Goal: Task Accomplishment & Management: Use online tool/utility

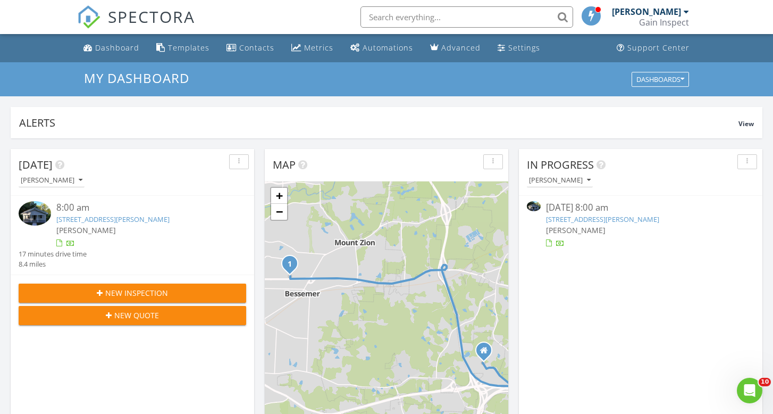
click at [589, 219] on link "809 Sykes Ave, Greensboro, NC 27405" at bounding box center [602, 219] width 113 height 10
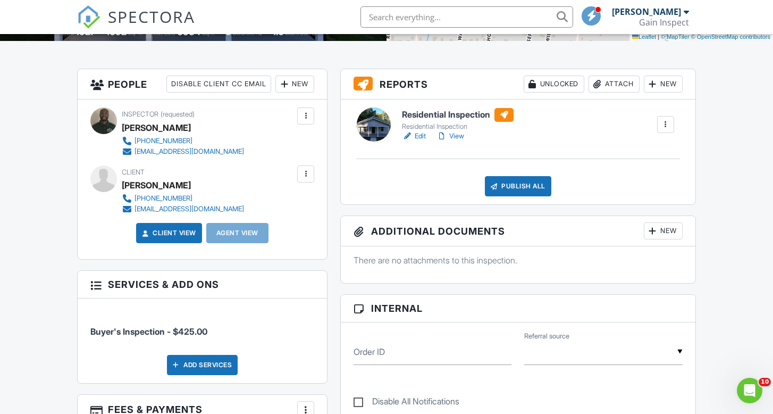
scroll to position [243, 0]
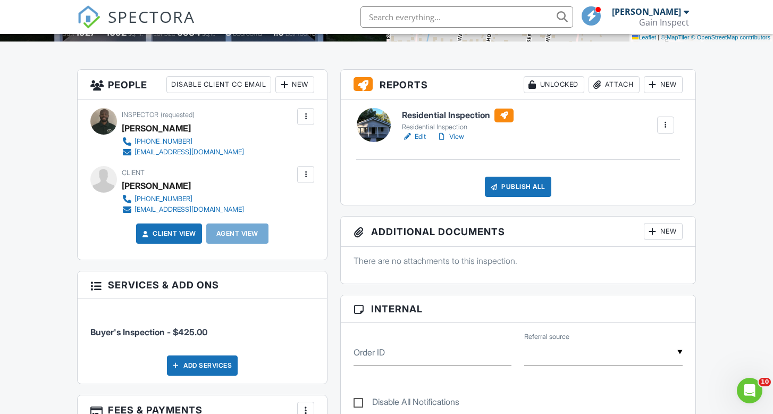
click at [418, 134] on link "Edit" at bounding box center [414, 136] width 24 height 11
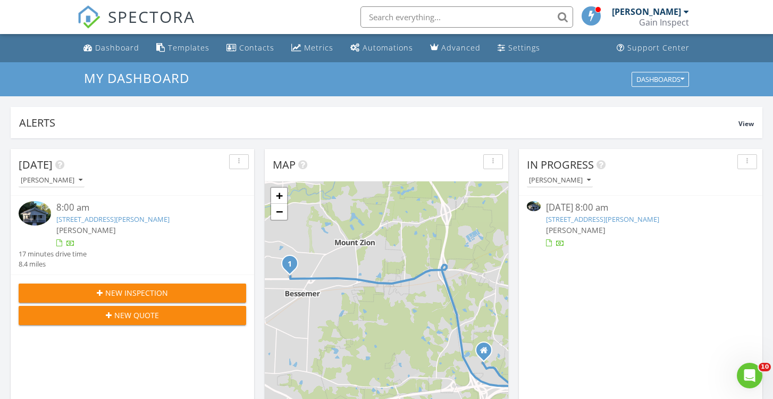
click at [474, 17] on input "text" at bounding box center [467, 16] width 213 height 21
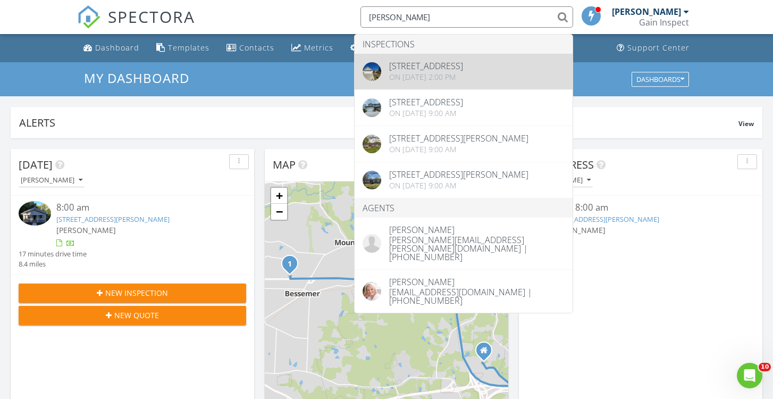
type input "sherri"
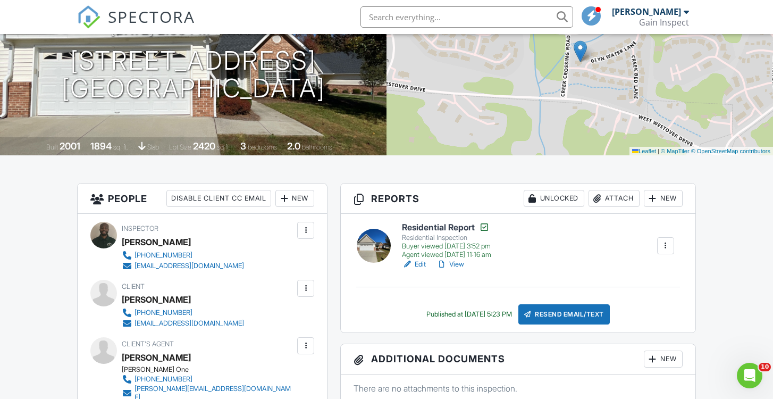
scroll to position [134, 0]
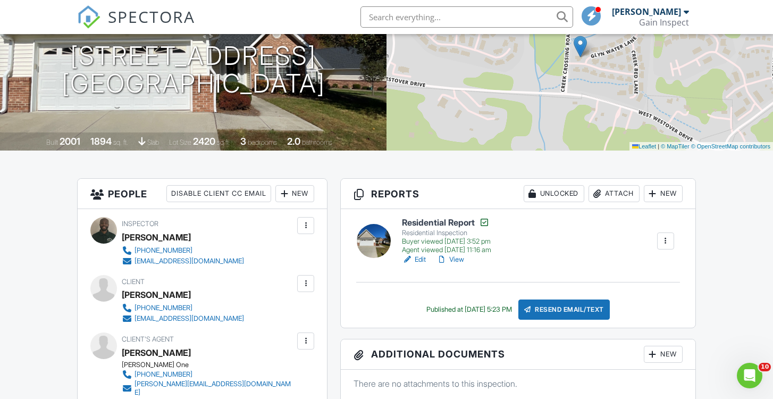
click at [454, 256] on link "View" at bounding box center [451, 259] width 28 height 11
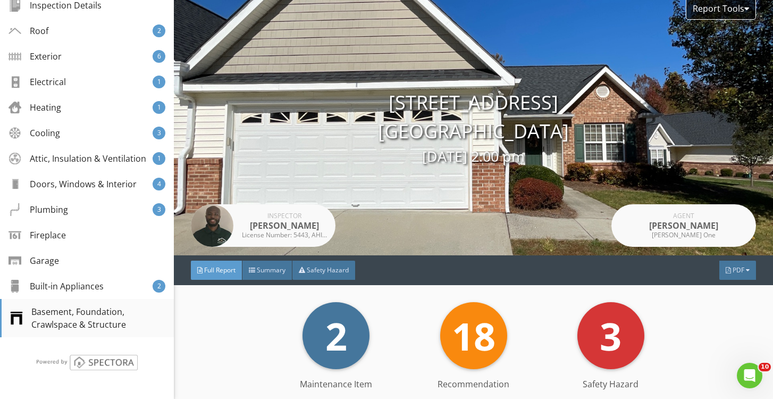
scroll to position [275, 0]
click at [46, 208] on div "Plumbing" at bounding box center [40, 209] width 60 height 13
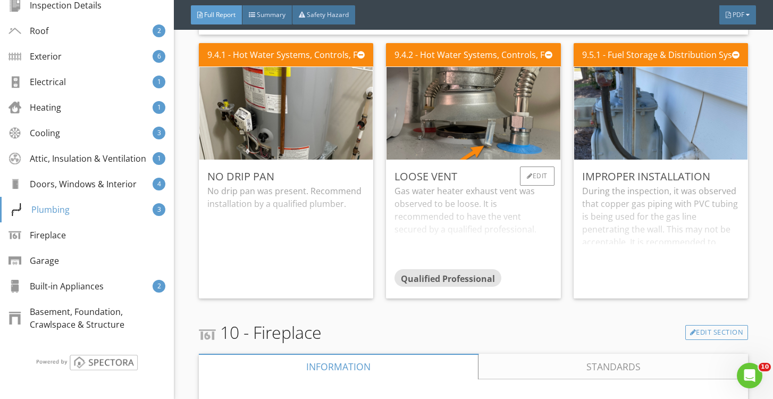
scroll to position [10765, 0]
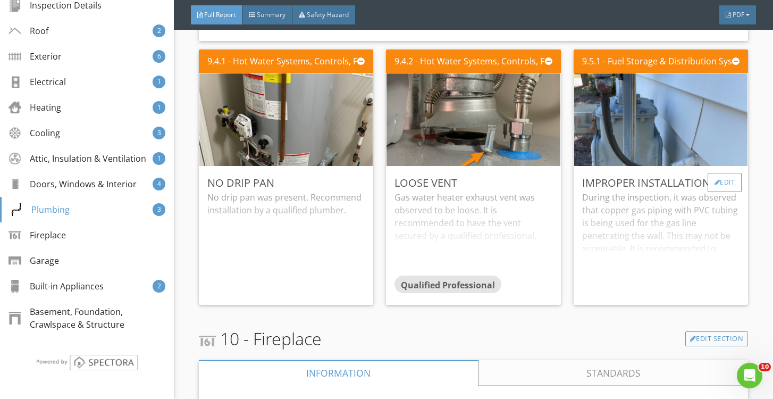
click at [714, 176] on div "Edit" at bounding box center [725, 182] width 35 height 19
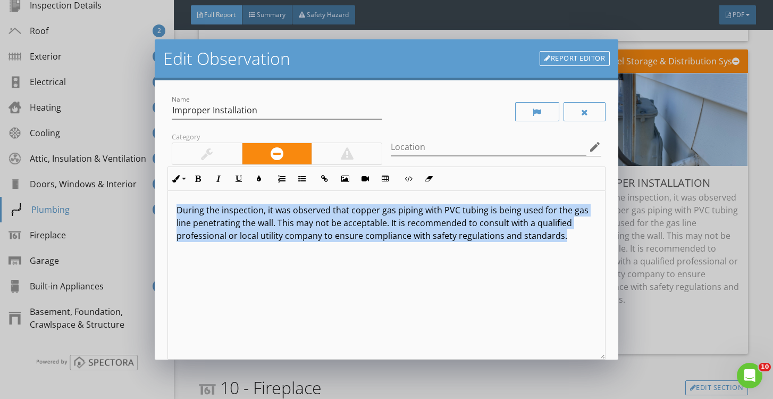
drag, startPoint x: 176, startPoint y: 209, endPoint x: 387, endPoint y: 242, distance: 213.8
click at [387, 242] on div "During the inspection, it was observed that copper gas piping with PVC tubing i…" at bounding box center [386, 275] width 437 height 169
copy p "During the inspection, it was observed that copper gas piping with PVC tubing i…"
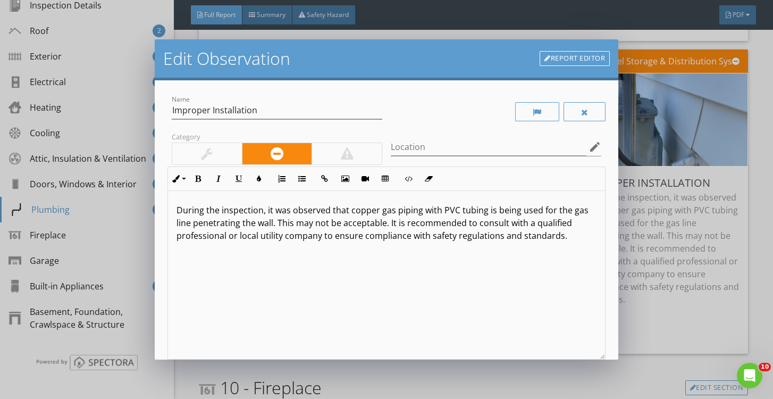
click at [769, 142] on div "Edit Observation Report Editor Name Improper Installation Category Location edi…" at bounding box center [386, 199] width 773 height 399
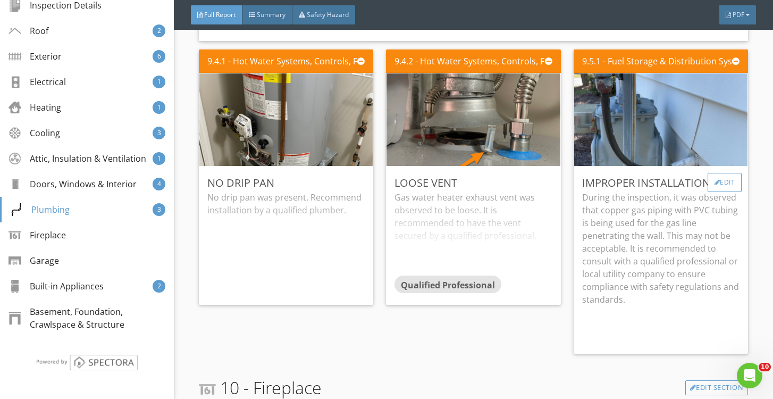
click at [715, 179] on div at bounding box center [718, 182] width 6 height 6
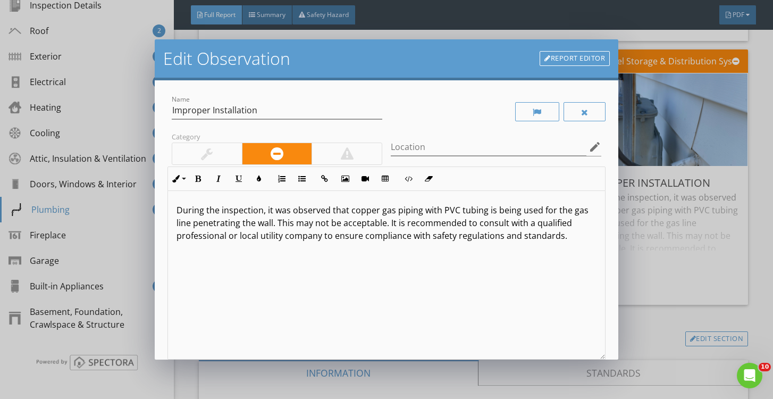
click at [387, 211] on p "During the inspection, it was observed that copper gas piping with PVC tubing i…" at bounding box center [387, 223] width 420 height 38
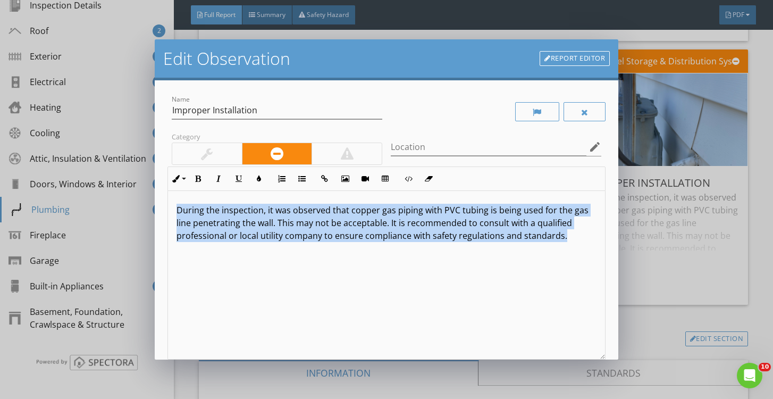
click at [387, 211] on p "During the inspection, it was observed that copper gas piping with PVC tubing i…" at bounding box center [387, 223] width 420 height 38
copy p "During the inspection, it was observed that copper gas piping with PVC tubing i…"
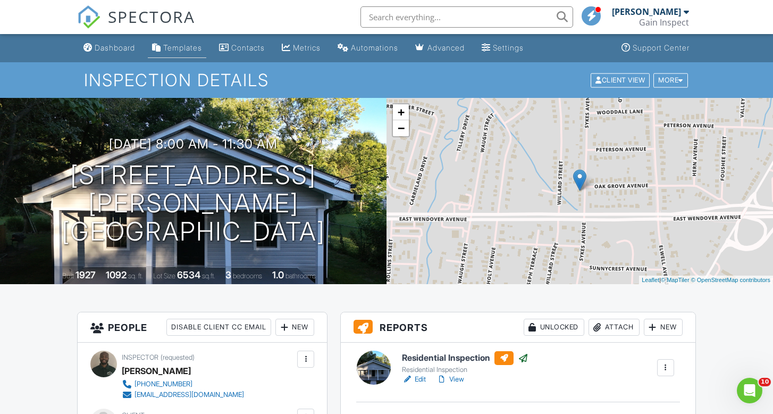
click at [206, 42] on link "Templates" at bounding box center [177, 48] width 59 height 20
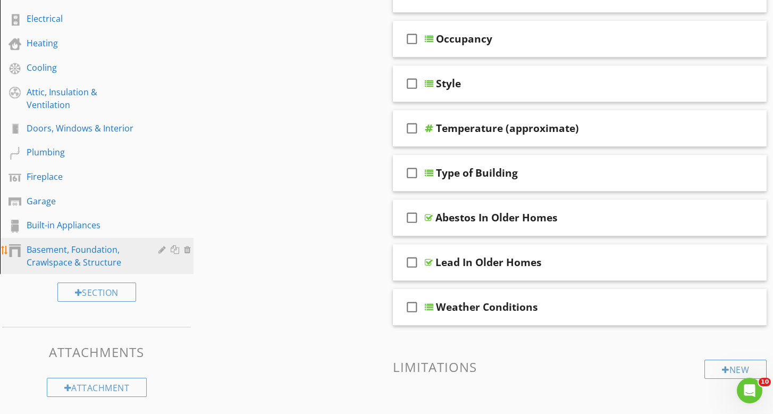
click at [66, 243] on div "Basement, Foundation, Crawlspace & Structure" at bounding box center [85, 256] width 117 height 26
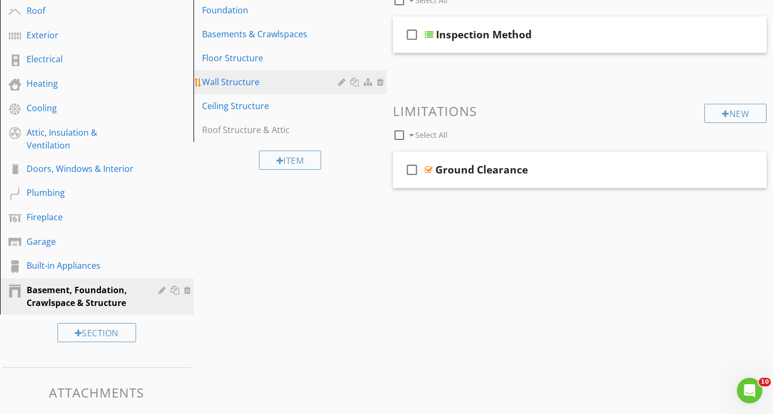
scroll to position [142, 0]
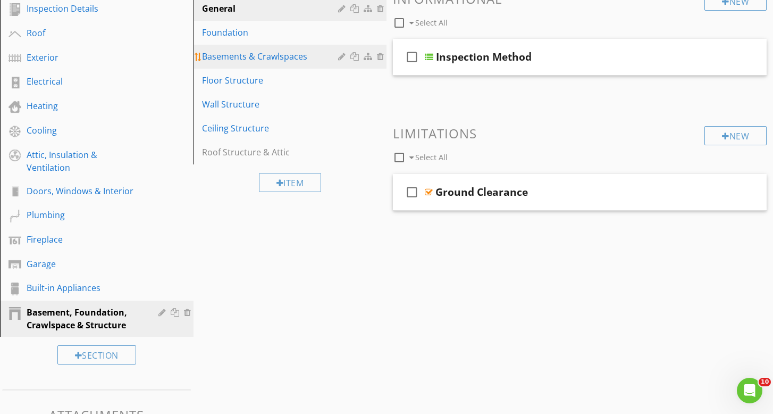
click at [220, 61] on div "Basements & Crawlspaces" at bounding box center [272, 56] width 140 height 13
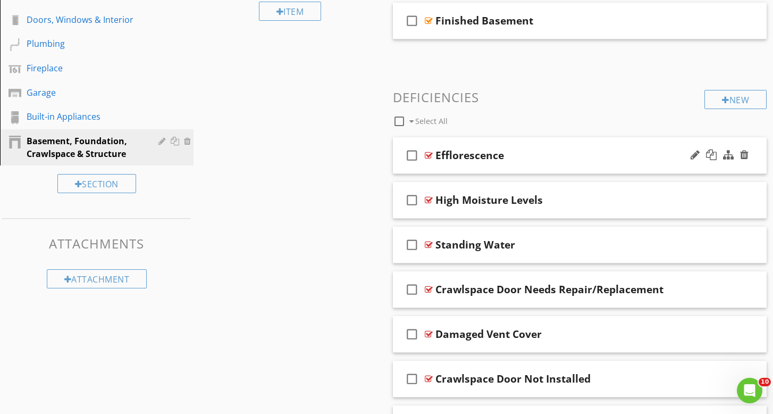
scroll to position [314, 0]
click at [555, 165] on div "check_box_outline_blank Efflorescence" at bounding box center [580, 155] width 374 height 37
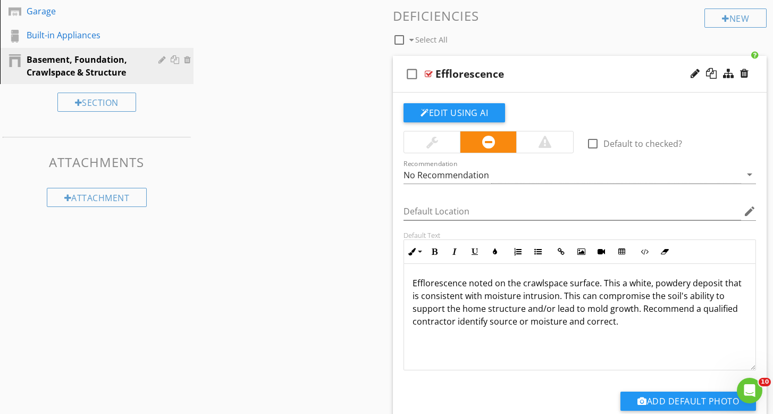
scroll to position [398, 0]
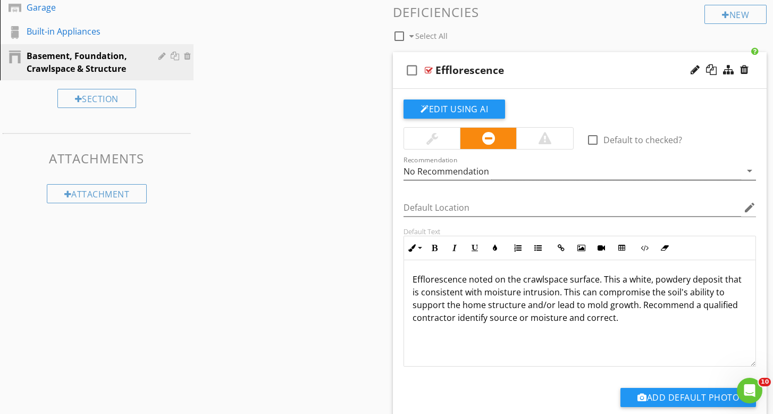
click at [657, 173] on div "No Recommendation" at bounding box center [573, 171] width 338 height 18
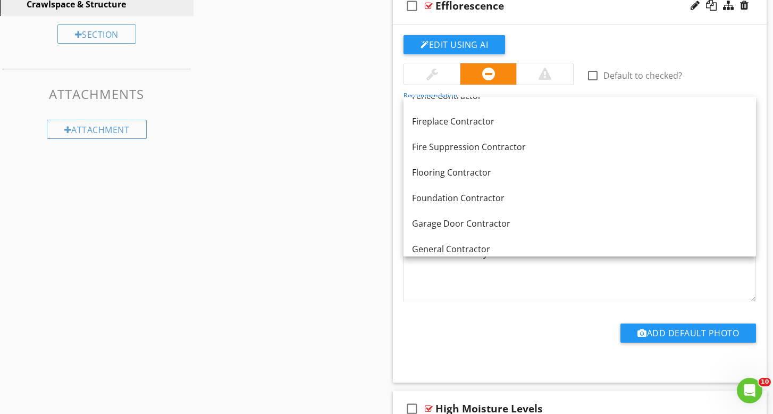
scroll to position [472, 0]
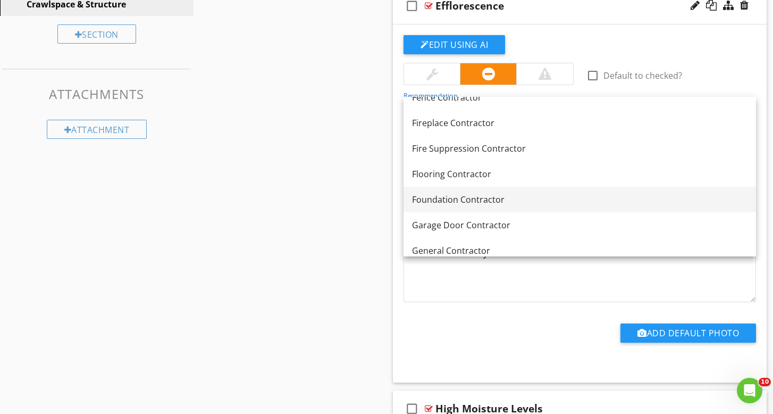
click at [489, 199] on div "Foundation Contractor" at bounding box center [580, 199] width 336 height 13
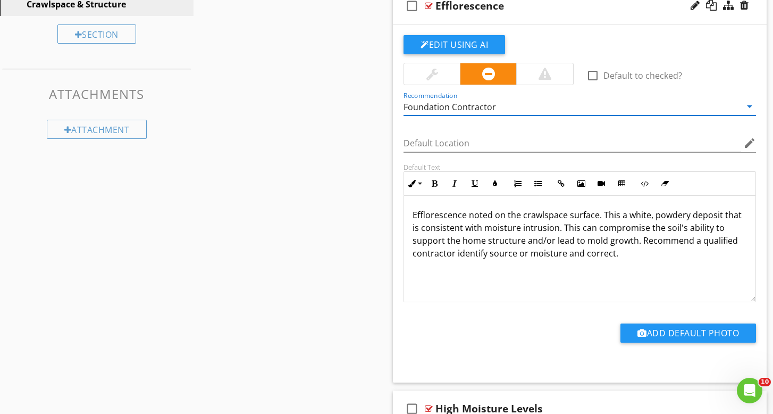
click at [501, 227] on p "Efflorescence noted on the crawlspace surface. This a white, powdery deposit th…" at bounding box center [580, 234] width 335 height 51
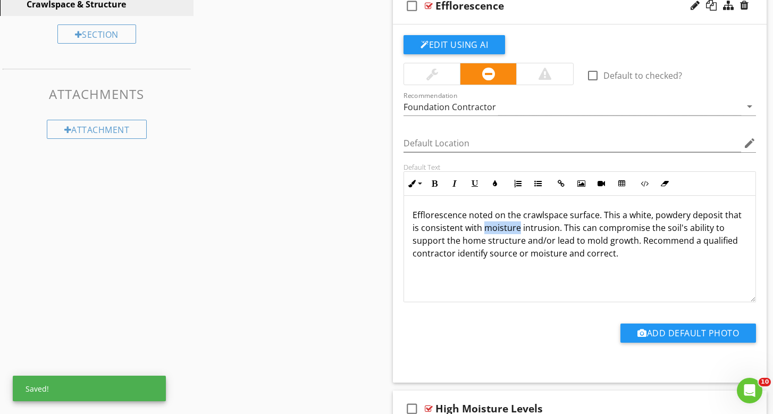
click at [501, 227] on p "Efflorescence noted on the crawlspace surface. This a white, powdery deposit th…" at bounding box center [580, 234] width 335 height 51
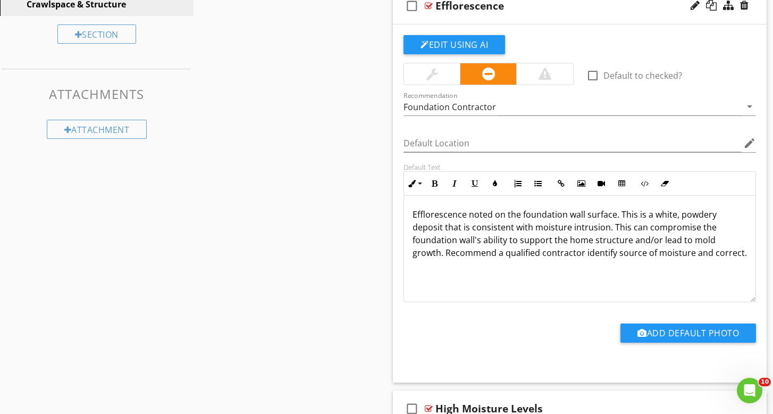
scroll to position [1, 0]
click at [486, 238] on p "Efflorescence noted on the foundation wall surface. This is a white, powdery de…" at bounding box center [580, 233] width 335 height 51
click at [486, 237] on p "Efflorescence noted on the foundation wall surface. This is a white, powdery de…" at bounding box center [580, 233] width 335 height 51
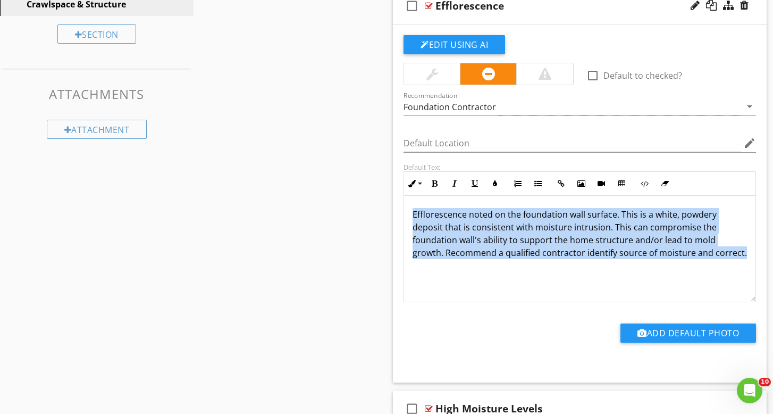
click at [486, 237] on p "Efflorescence noted on the foundation wall surface. This is a white, powdery de…" at bounding box center [580, 233] width 335 height 51
copy p "Efflorescence noted on the foundation wall surface. This is a white, powdery de…"
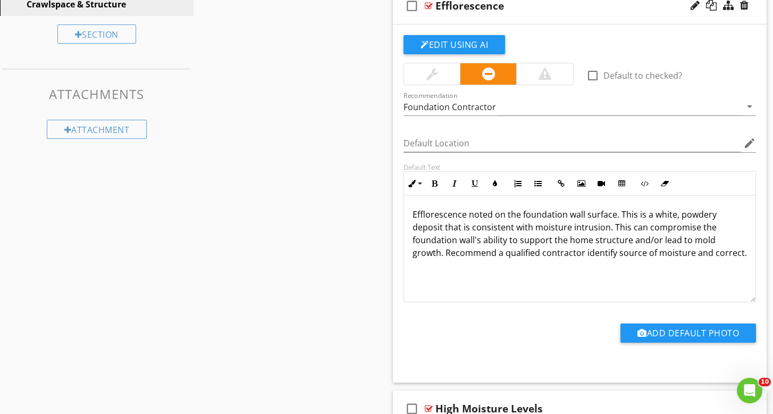
click at [322, 223] on div "Sections Inspection Details Roof Exterior Electrical Heating Cooling Attic, Ins…" at bounding box center [386, 187] width 773 height 1086
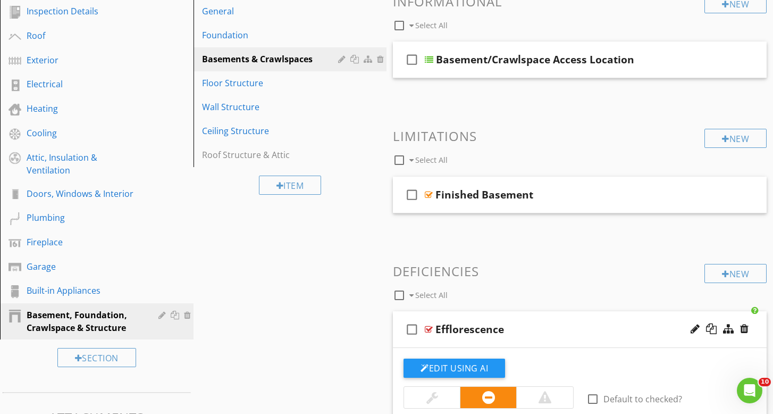
scroll to position [136, 0]
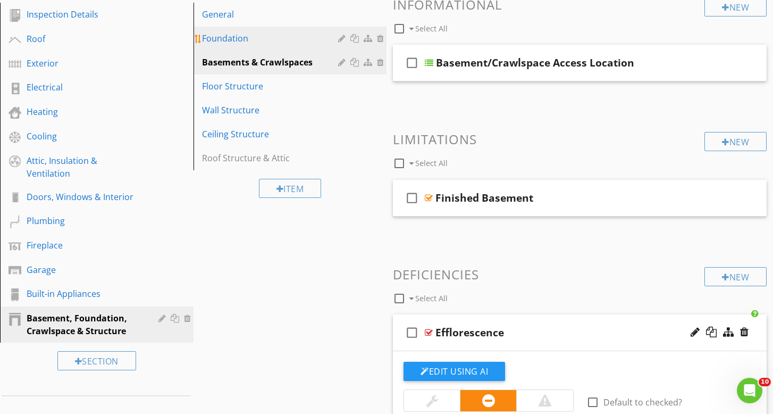
click at [234, 44] on div "Foundation" at bounding box center [272, 38] width 140 height 13
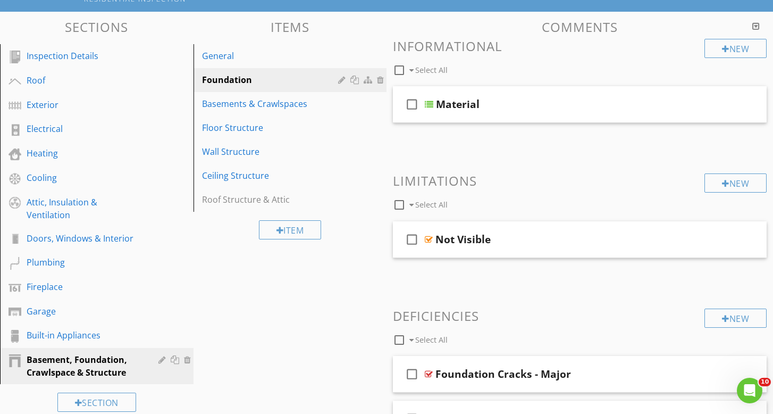
scroll to position [86, 0]
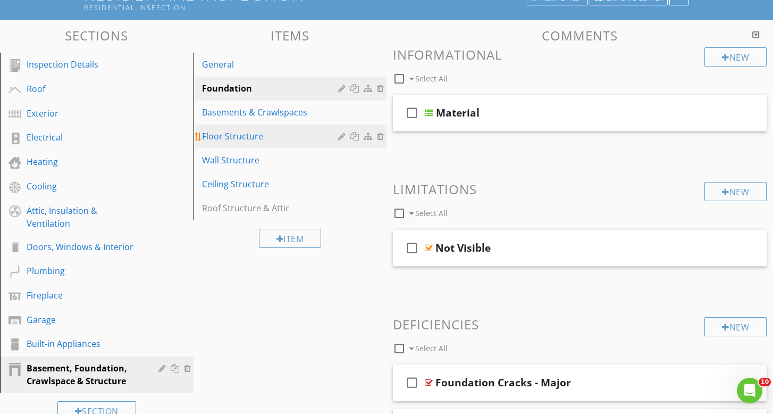
click at [231, 138] on div "Floor Structure" at bounding box center [272, 136] width 140 height 13
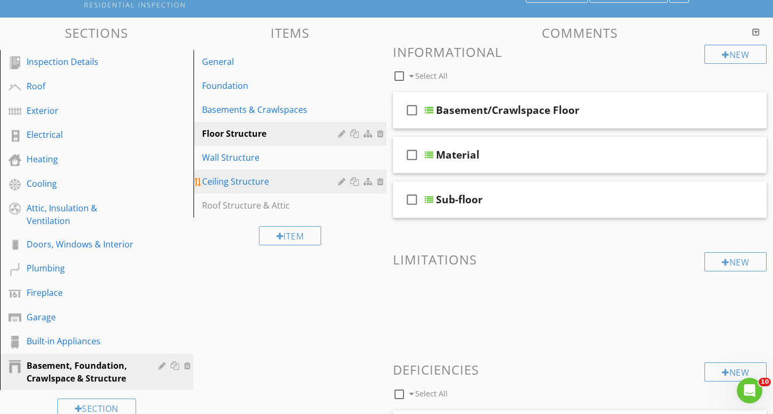
scroll to position [87, 0]
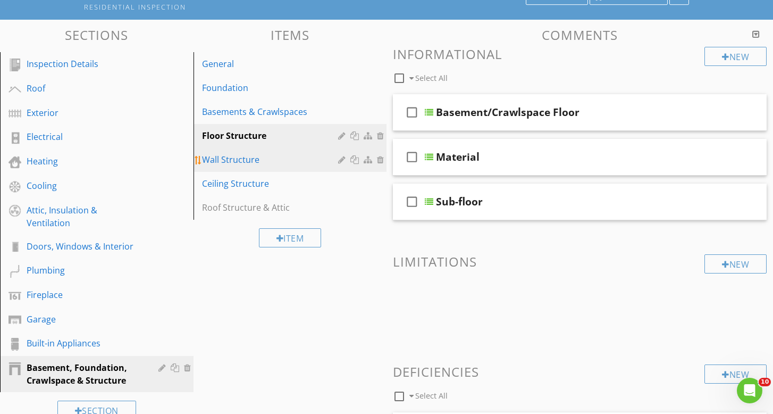
click at [237, 167] on link "Wall Structure" at bounding box center [292, 159] width 190 height 23
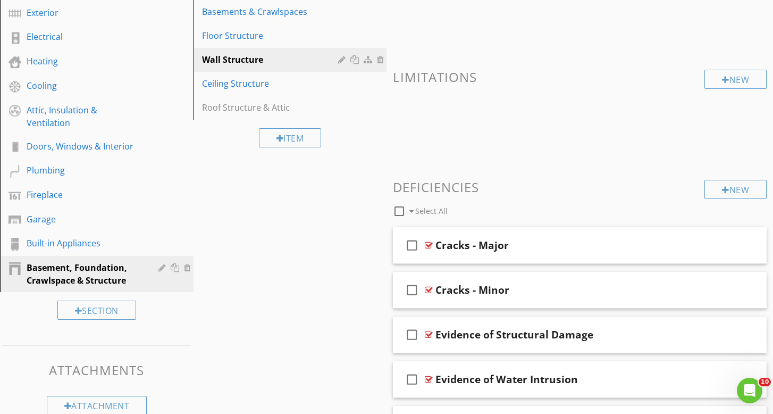
scroll to position [176, 0]
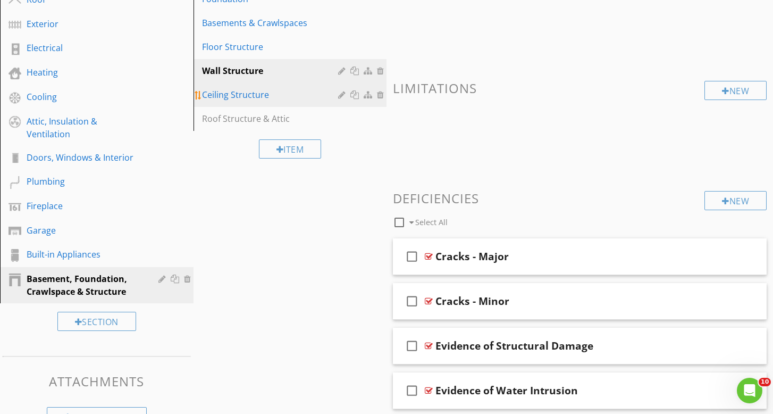
click at [222, 86] on link "Ceiling Structure" at bounding box center [292, 94] width 190 height 23
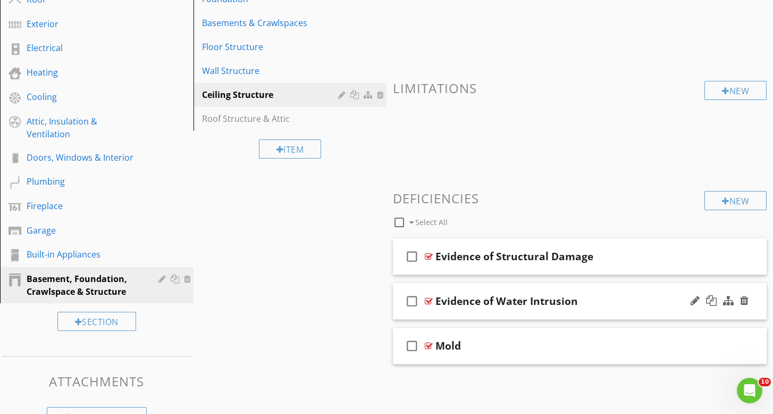
click at [606, 305] on div "Evidence of Water Intrusion" at bounding box center [568, 301] width 264 height 13
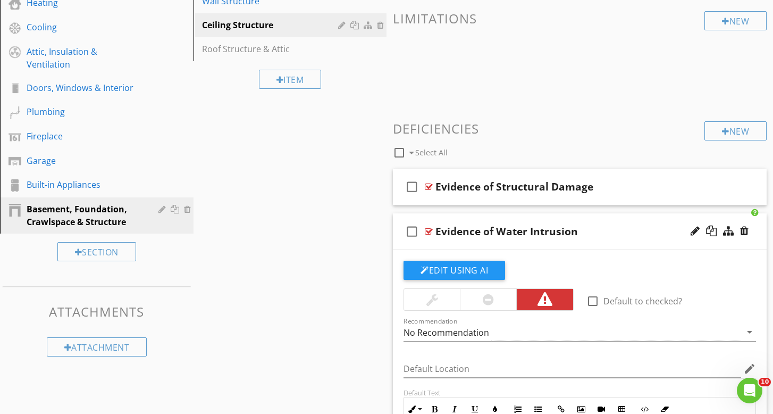
scroll to position [237, 0]
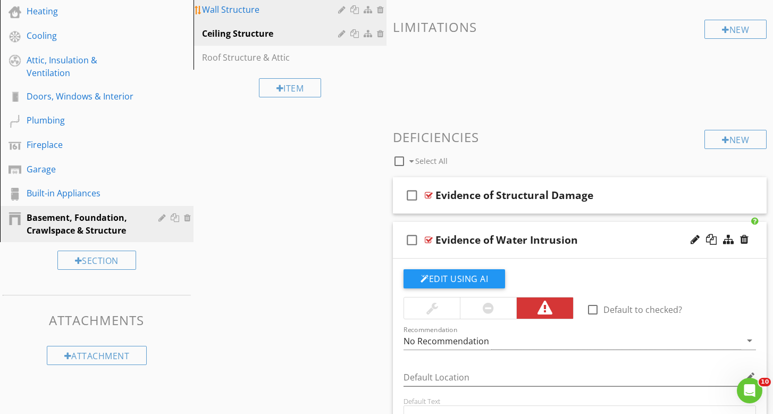
click at [249, 7] on div "Wall Structure" at bounding box center [272, 9] width 140 height 13
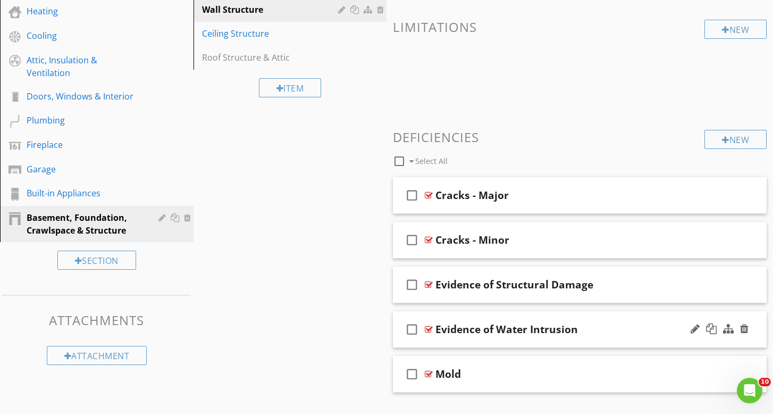
click at [569, 334] on div "Evidence of Water Intrusion" at bounding box center [507, 329] width 143 height 13
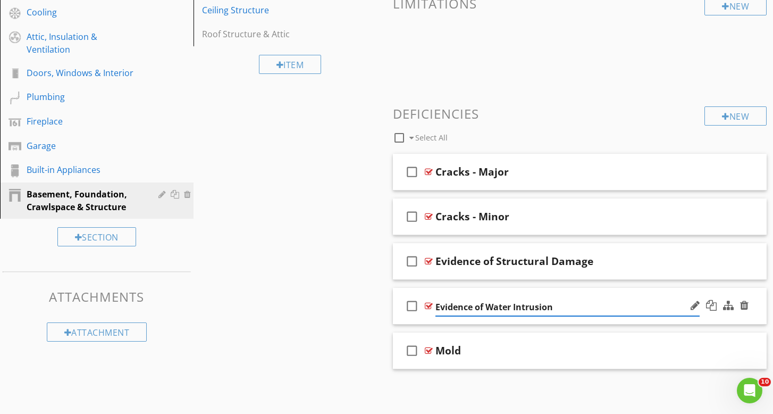
scroll to position [260, 0]
click at [605, 306] on input "Evidence of Water Intrusion" at bounding box center [568, 308] width 264 height 18
click at [611, 322] on div "check_box_outline_blank Evidence of Water Intrusion" at bounding box center [580, 306] width 374 height 37
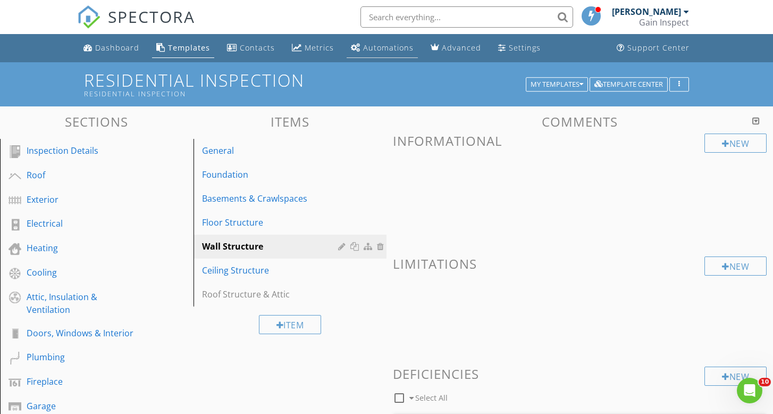
scroll to position [0, 0]
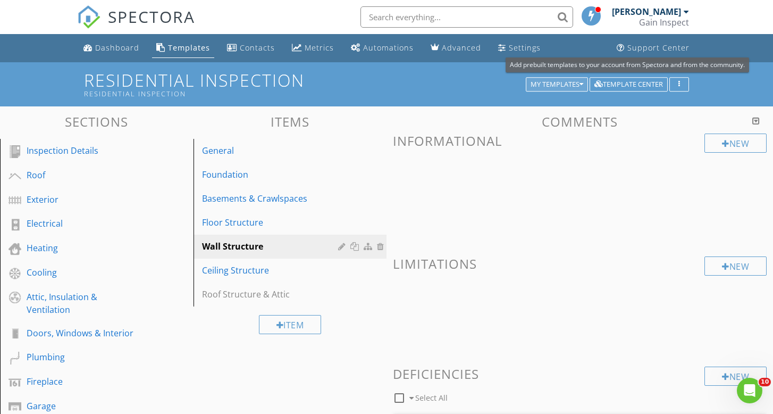
click at [579, 87] on div "My Templates" at bounding box center [557, 84] width 53 height 7
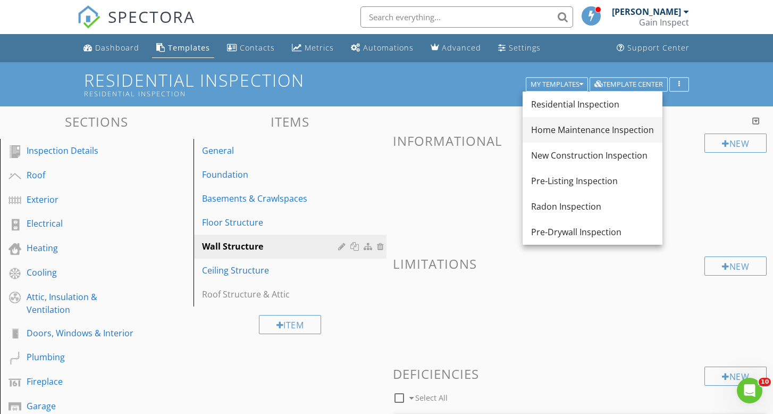
click at [576, 131] on div "Home Maintenance Inspection" at bounding box center [592, 129] width 123 height 13
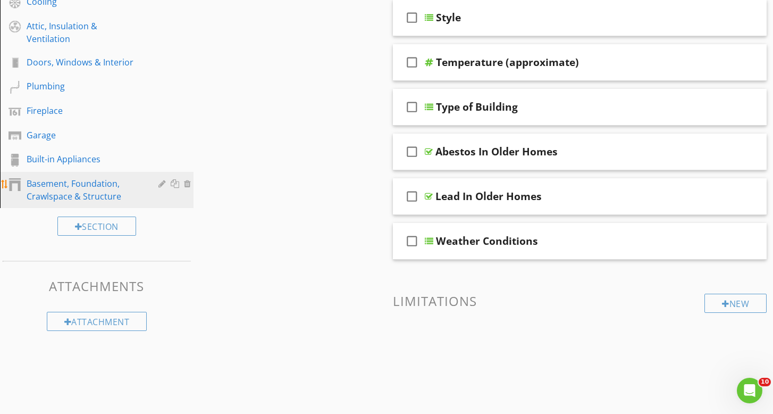
click at [39, 191] on link "Basement, Foundation, Crawlspace & Structure" at bounding box center [98, 190] width 190 height 36
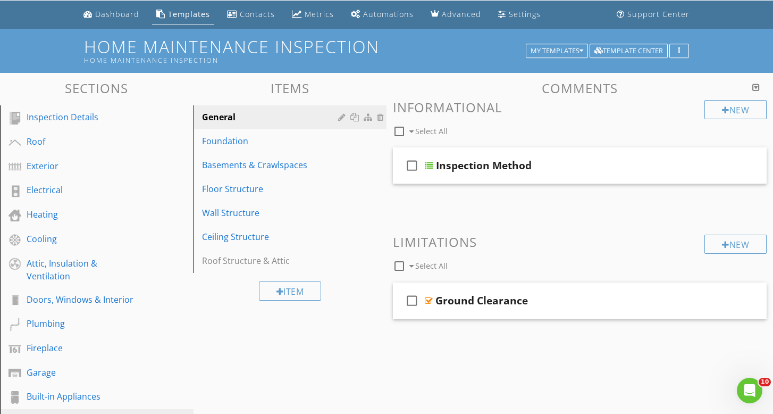
scroll to position [26, 0]
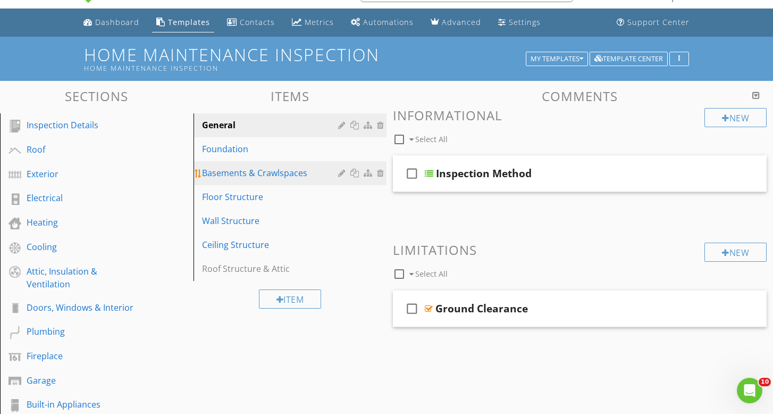
click at [240, 169] on div "Basements & Crawlspaces" at bounding box center [272, 173] width 140 height 13
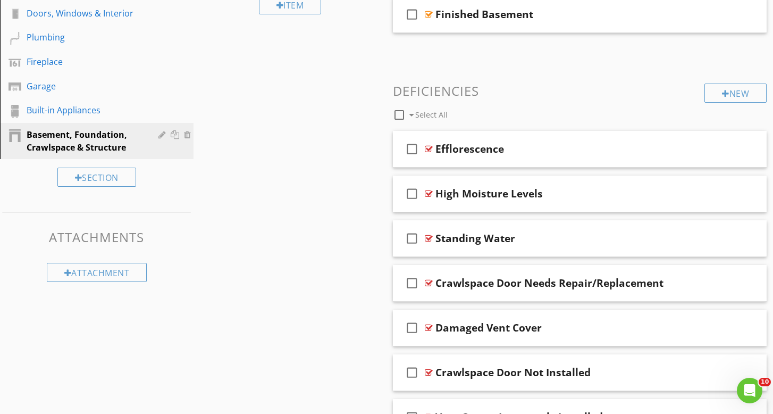
scroll to position [304, 0]
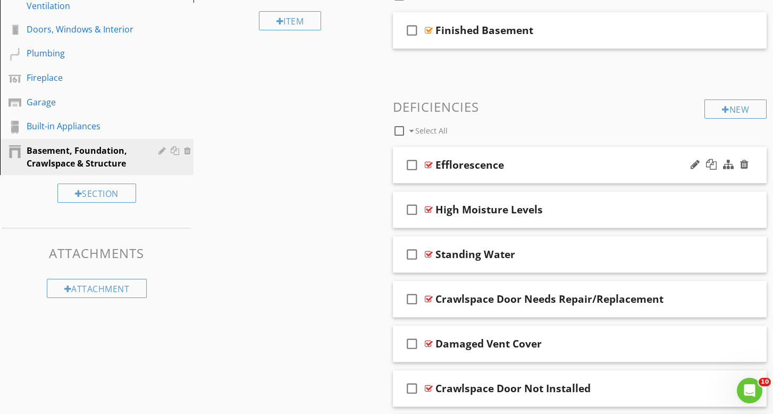
click at [591, 179] on div "check_box_outline_blank Efflorescence" at bounding box center [580, 165] width 374 height 37
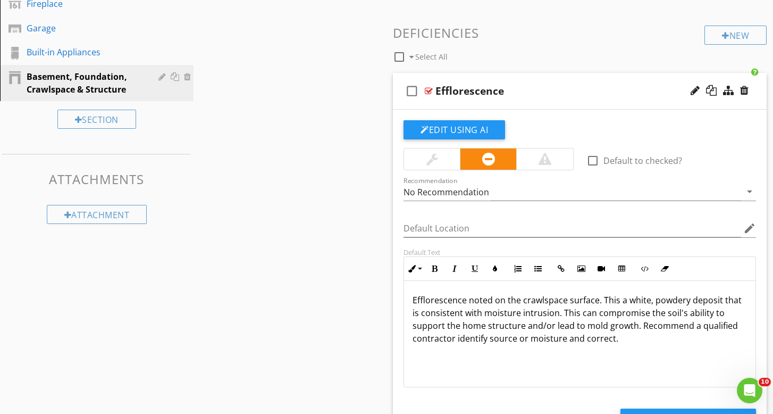
scroll to position [409, 0]
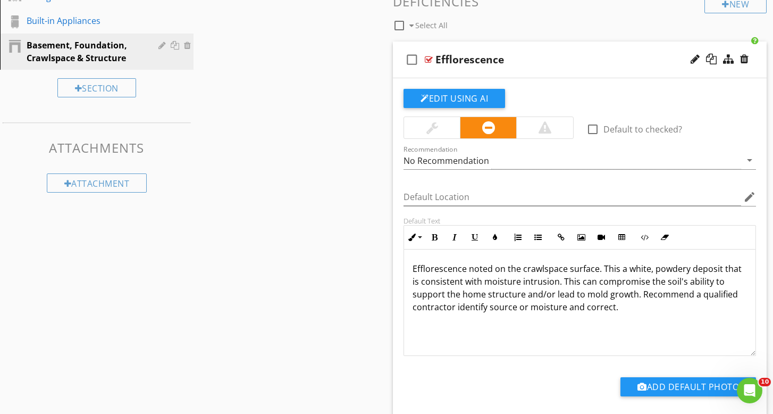
click at [532, 285] on p "Efflorescence noted on the crawlspace surface. This a white, powdery deposit th…" at bounding box center [580, 287] width 335 height 51
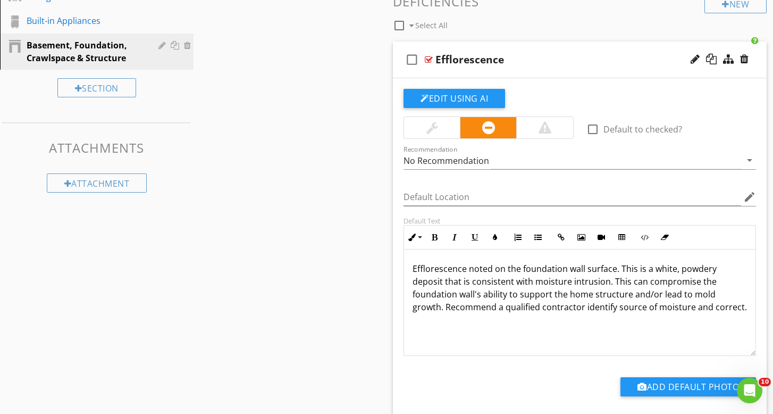
click at [295, 306] on div "Sections Inspection Details Roof Exterior Electrical Heating Cooling Attic, Ins…" at bounding box center [386, 240] width 773 height 1086
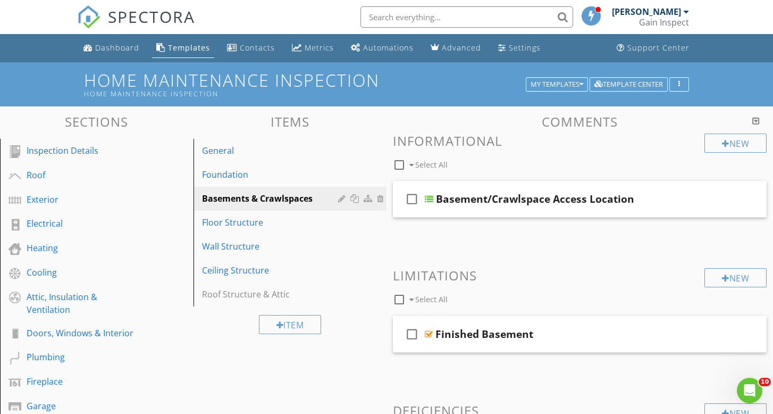
scroll to position [0, 0]
click at [575, 86] on div "My Templates" at bounding box center [557, 84] width 53 height 7
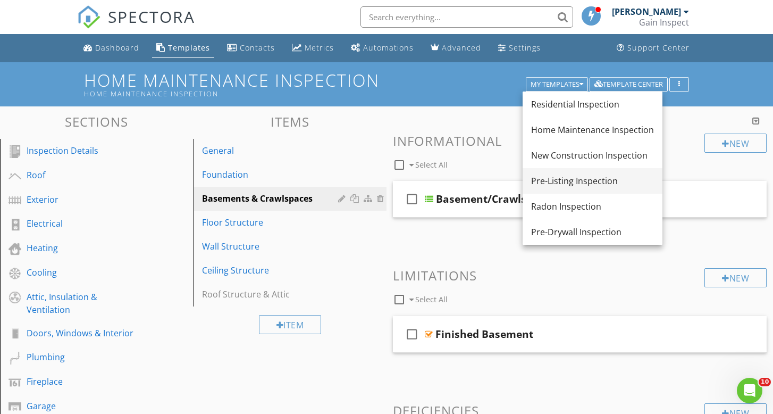
click at [569, 179] on div "Pre-Listing Inspection" at bounding box center [592, 180] width 123 height 13
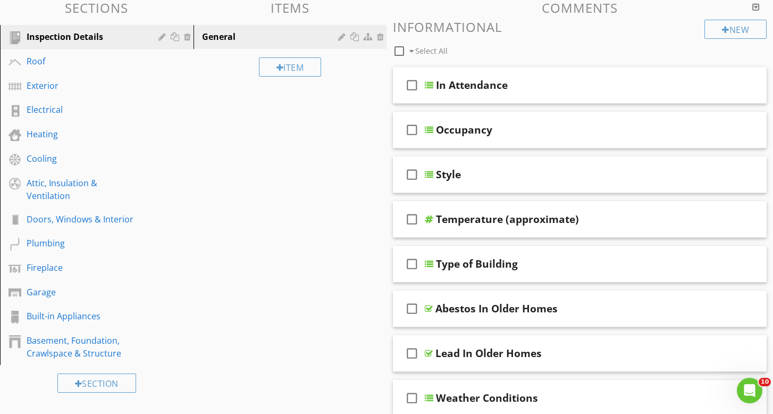
scroll to position [111, 0]
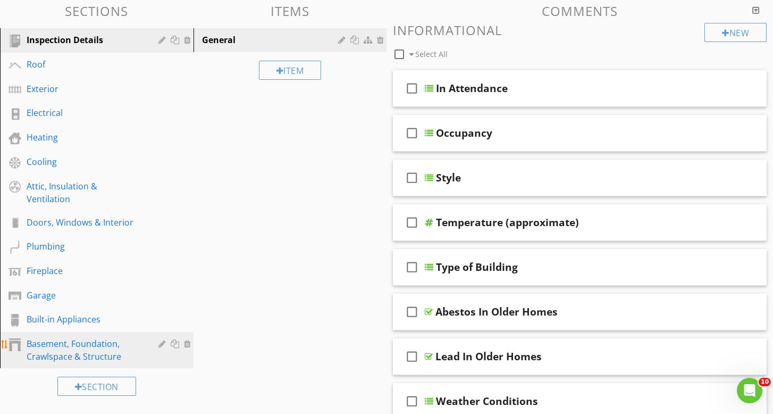
click at [82, 337] on div "Basement, Foundation, Crawlspace & Structure" at bounding box center [85, 350] width 117 height 26
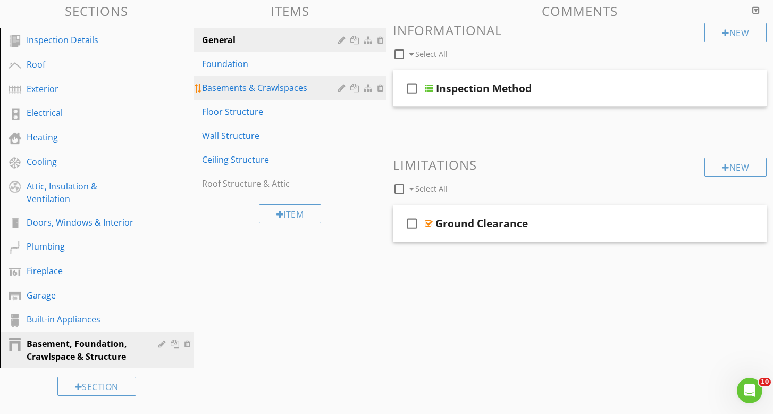
click at [233, 94] on div "Basements & Crawlspaces" at bounding box center [272, 87] width 140 height 13
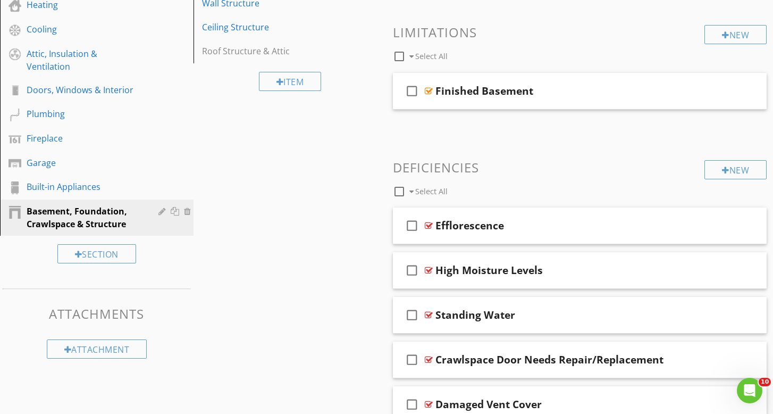
scroll to position [257, 0]
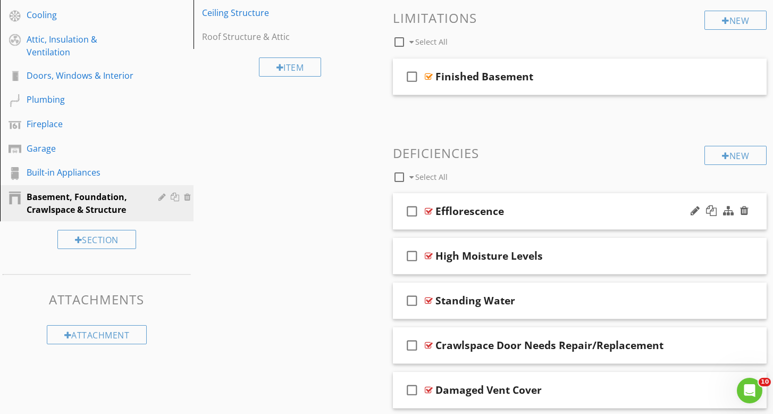
click at [544, 224] on div "check_box_outline_blank Efflorescence" at bounding box center [580, 211] width 374 height 37
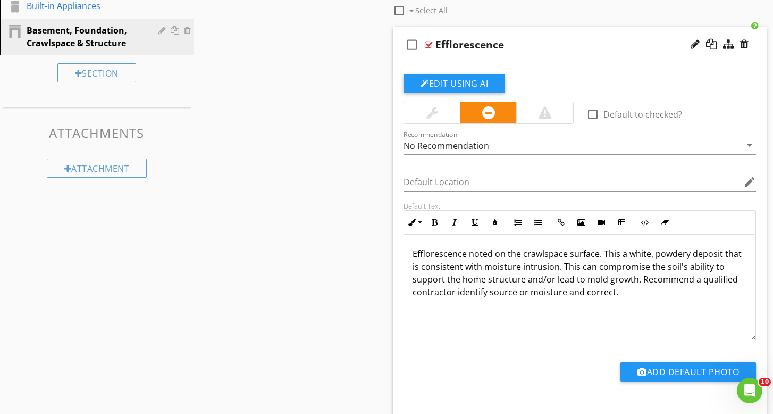
scroll to position [477, 0]
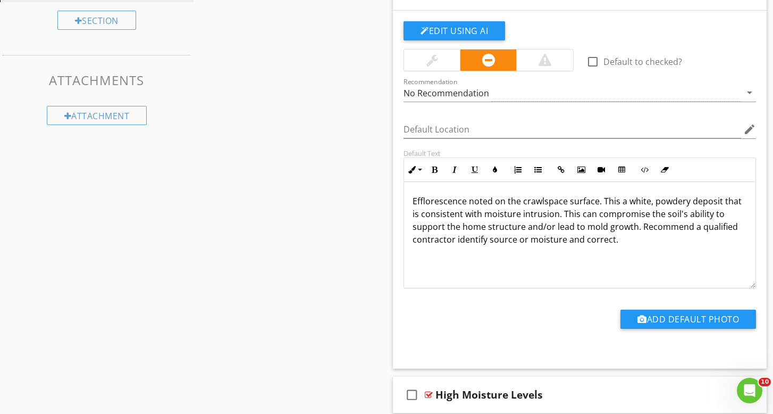
click at [498, 213] on p "Efflorescence noted on the crawlspace surface. This a white, powdery deposit th…" at bounding box center [580, 220] width 335 height 51
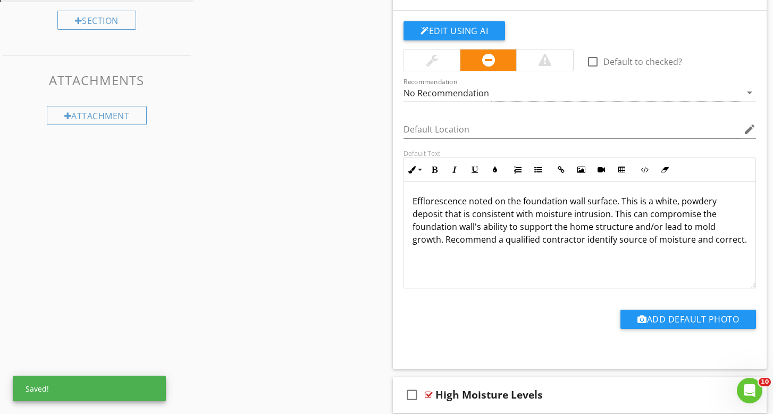
click at [302, 221] on div "Sections Inspection Details Roof Exterior Electrical Heating Cooling Attic, Ins…" at bounding box center [386, 173] width 773 height 1086
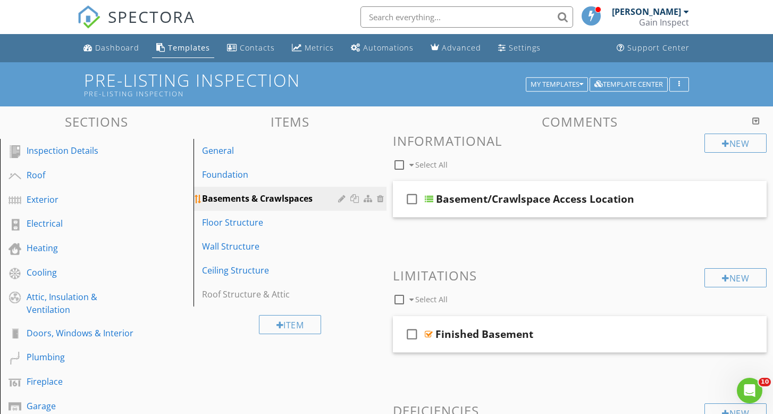
scroll to position [0, 0]
click at [578, 88] on div "My Templates" at bounding box center [557, 84] width 53 height 7
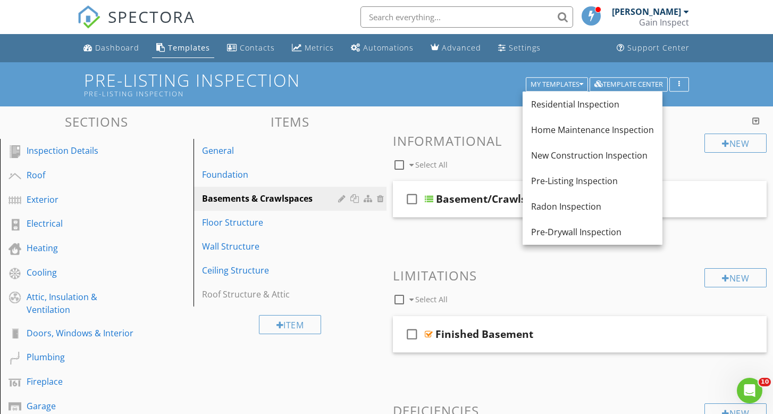
click at [219, 121] on h3 "Items" at bounding box center [291, 121] width 194 height 14
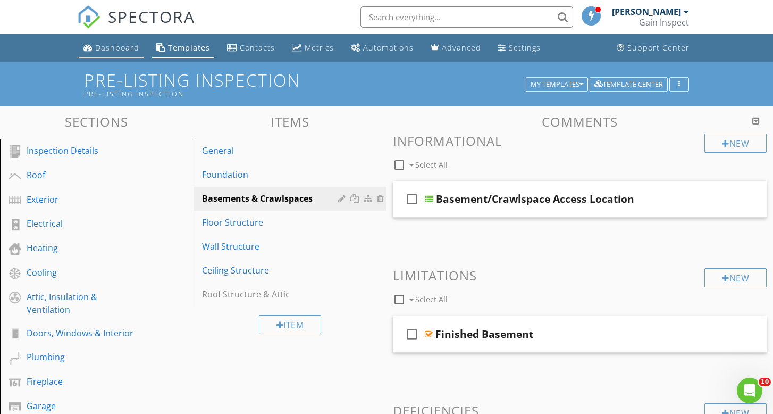
click at [122, 54] on link "Dashboard" at bounding box center [111, 48] width 64 height 20
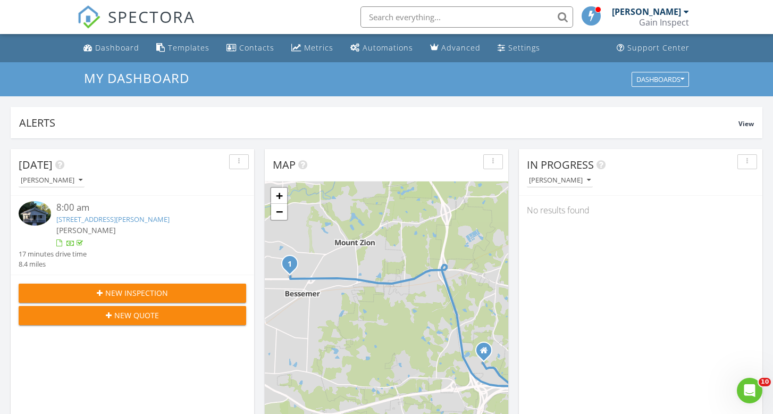
click at [77, 227] on span "[PERSON_NAME]" at bounding box center [86, 230] width 60 height 10
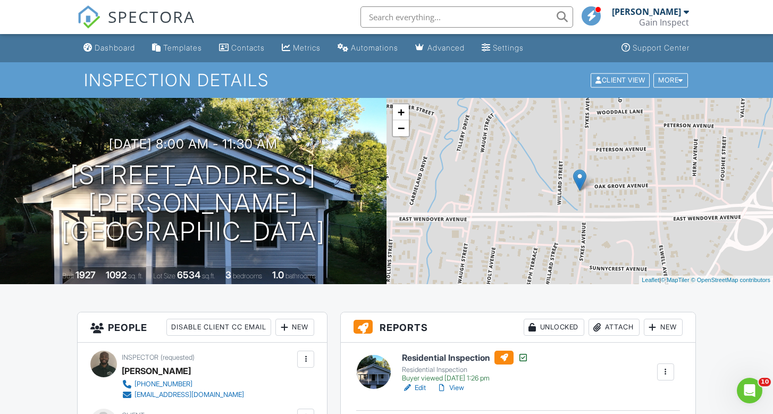
click at [685, 18] on div "Gain Inspect" at bounding box center [664, 22] width 50 height 11
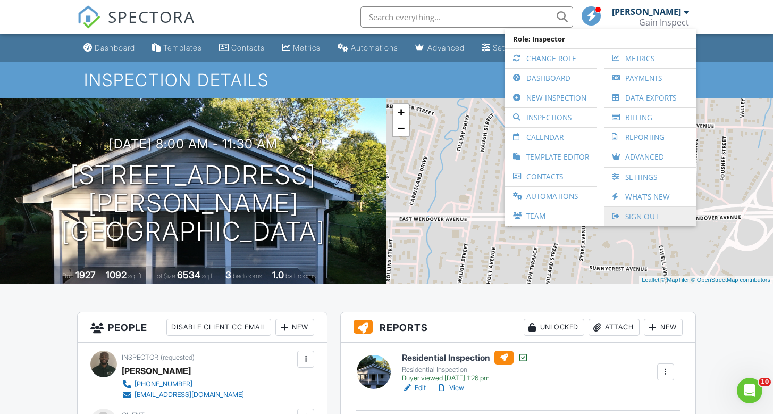
click at [633, 214] on link "Sign Out" at bounding box center [650, 216] width 81 height 19
